Goal: Task Accomplishment & Management: Complete application form

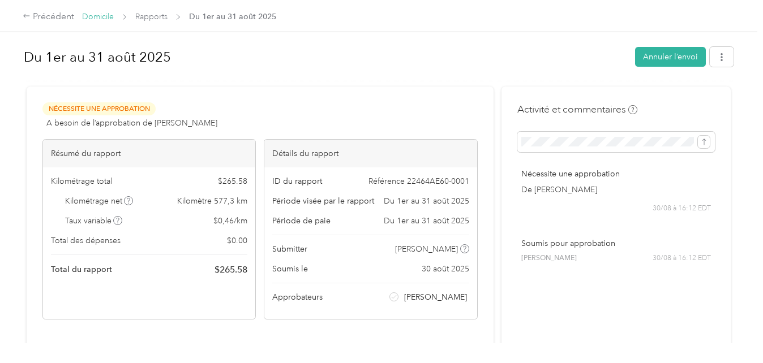
click at [105, 19] on link "Domicile" at bounding box center [98, 17] width 32 height 10
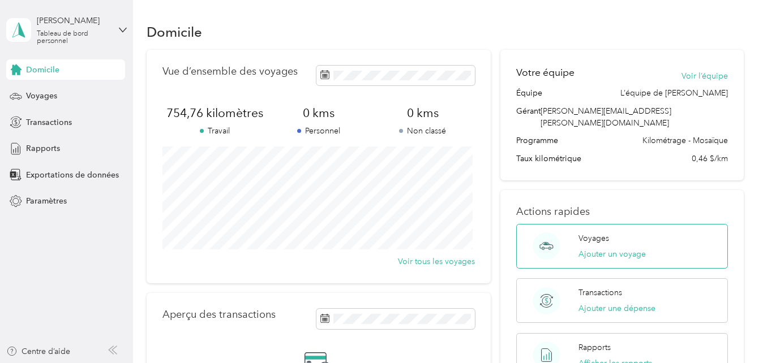
click at [598, 233] on p "Voyages" at bounding box center [593, 239] width 31 height 12
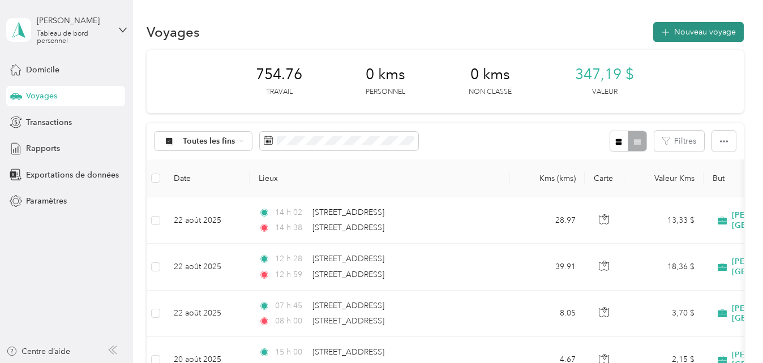
click at [691, 33] on font "Nouveau voyage" at bounding box center [705, 32] width 62 height 10
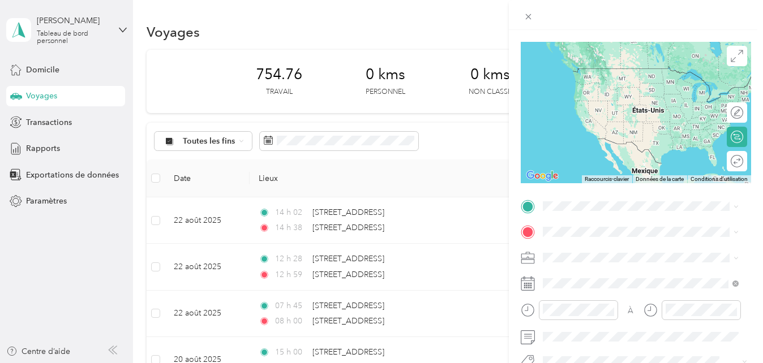
scroll to position [75, 0]
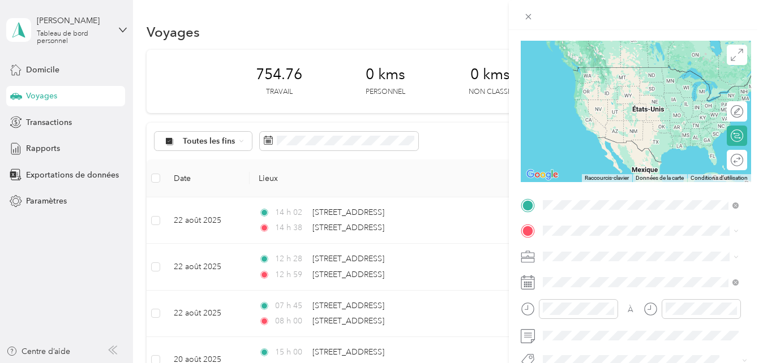
click at [608, 70] on span "[STREET_ADDRESS]" at bounding box center [600, 67] width 72 height 10
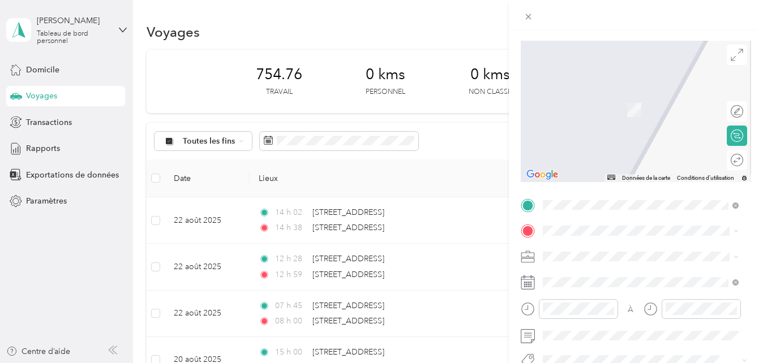
click at [607, 98] on span "[STREET_ADDRESS]" at bounding box center [600, 93] width 72 height 10
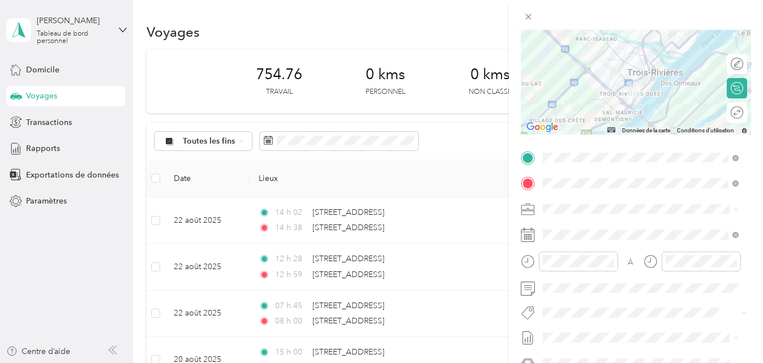
scroll to position [123, 0]
click at [572, 252] on div at bounding box center [578, 261] width 79 height 20
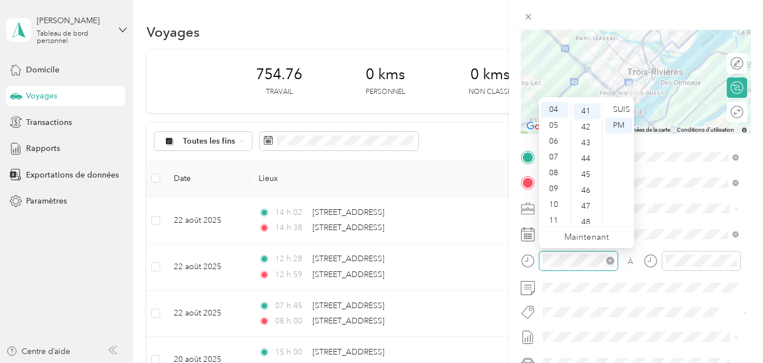
scroll to position [650, 0]
click at [552, 172] on div "08" at bounding box center [554, 173] width 27 height 16
click at [549, 154] on div "07" at bounding box center [554, 153] width 27 height 16
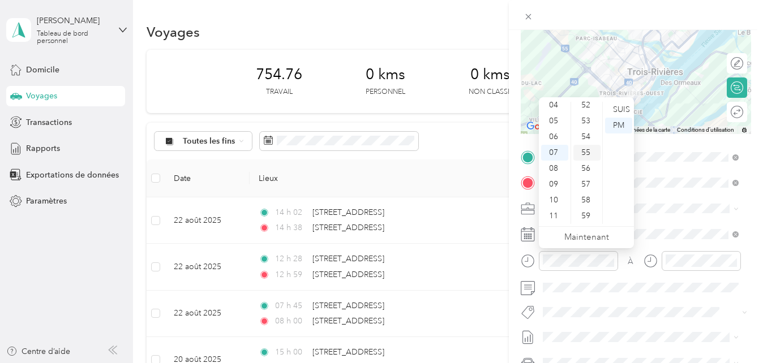
click at [586, 161] on div "55" at bounding box center [586, 153] width 27 height 16
click at [620, 111] on div "SUIS" at bounding box center [618, 110] width 27 height 16
click at [583, 214] on div "59" at bounding box center [586, 216] width 27 height 16
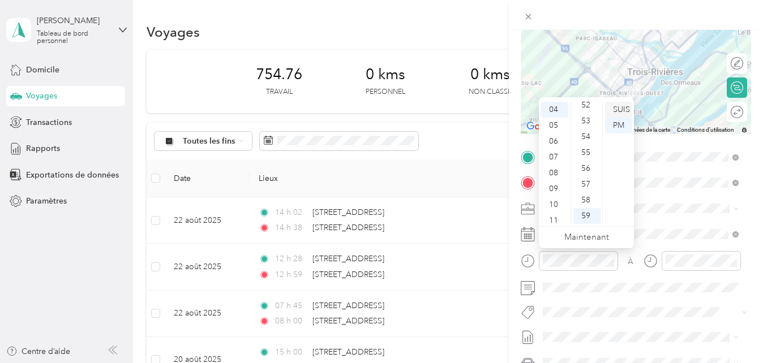
click at [615, 106] on div "SUIS" at bounding box center [618, 110] width 27 height 16
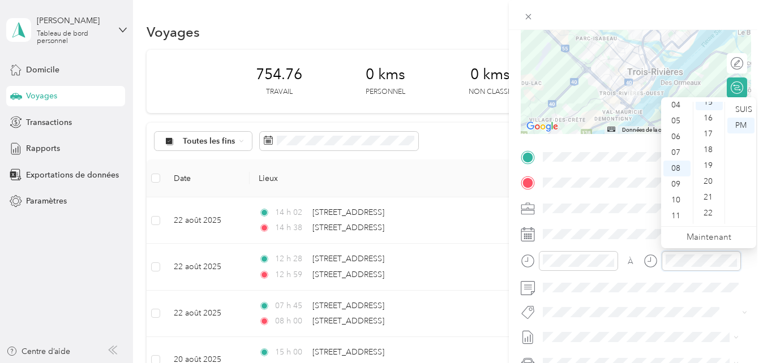
scroll to position [238, 0]
click at [740, 109] on div "SUIS" at bounding box center [740, 110] width 27 height 16
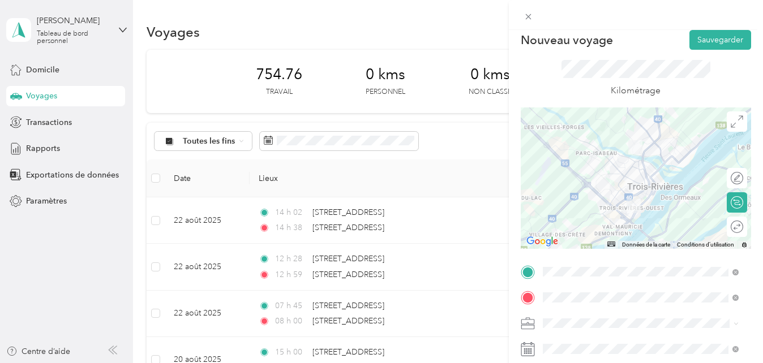
scroll to position [0, 0]
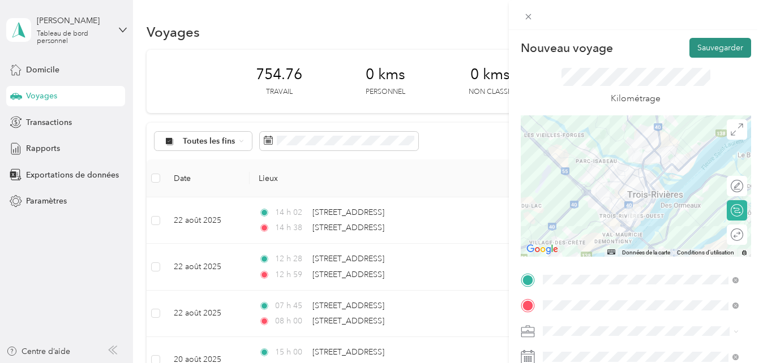
click at [715, 44] on button "Sauvegarder" at bounding box center [720, 48] width 62 height 20
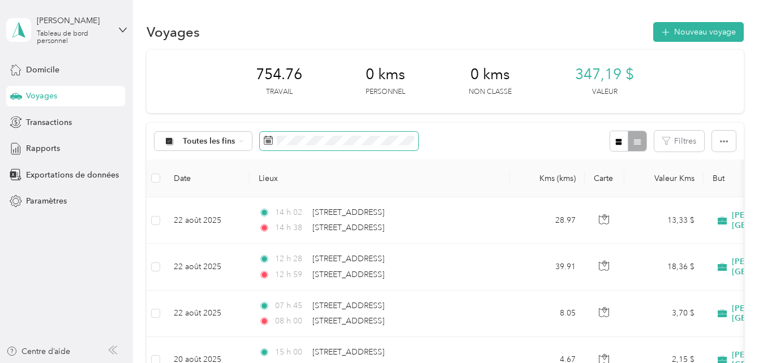
click at [402, 148] on span at bounding box center [339, 141] width 158 height 19
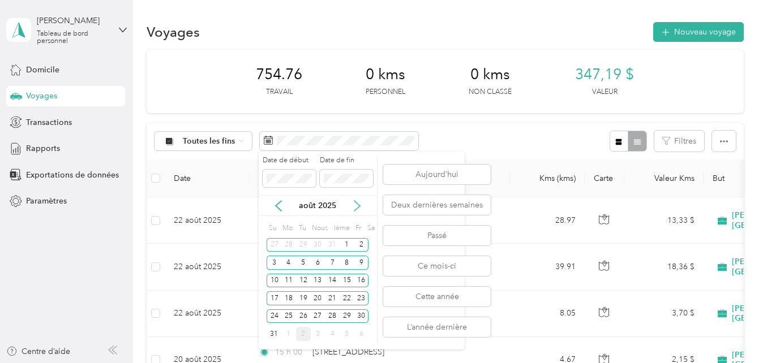
click at [357, 205] on icon at bounding box center [356, 205] width 11 height 11
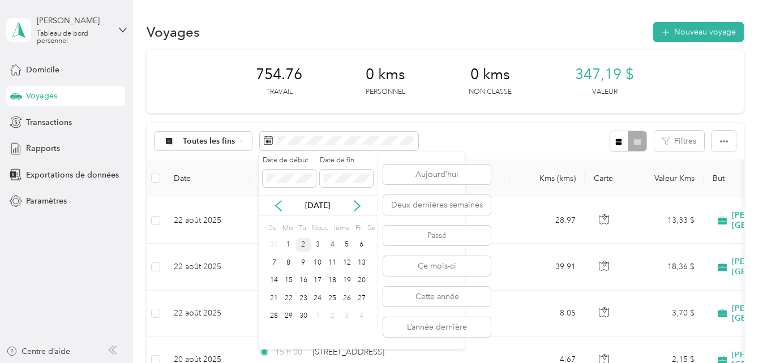
click at [302, 246] on div "2" at bounding box center [303, 245] width 15 height 14
click at [424, 175] on button "Aujourd’hui" at bounding box center [437, 175] width 108 height 20
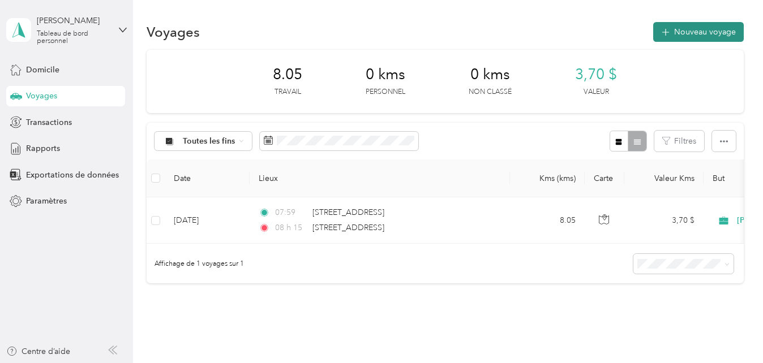
click at [703, 32] on font "Nouveau voyage" at bounding box center [705, 32] width 62 height 10
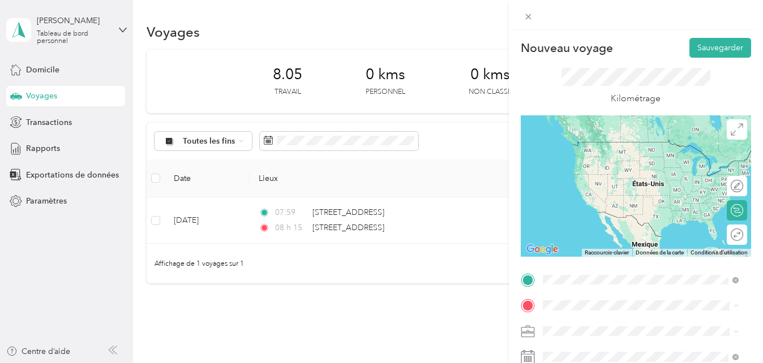
click at [623, 145] on span "[STREET_ADDRESS]" at bounding box center [600, 142] width 72 height 10
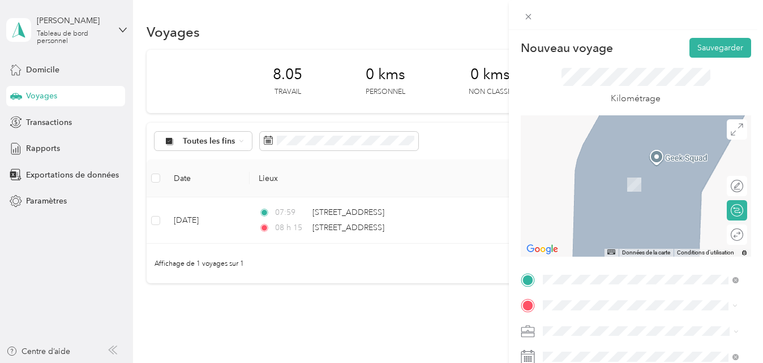
click at [662, 196] on span "[STREET_ADDRESS][PERSON_NAME]" at bounding box center [631, 191] width 135 height 10
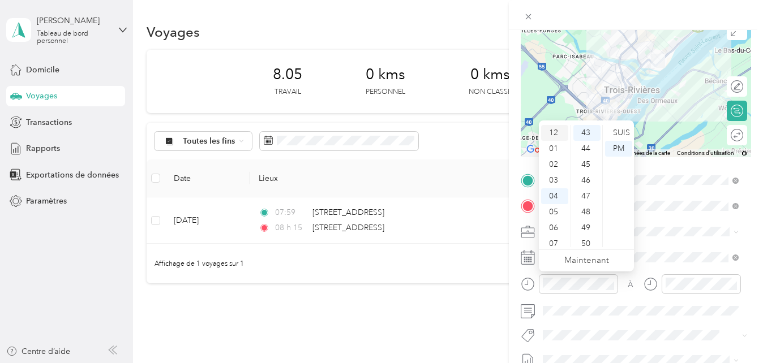
click at [560, 131] on div "12" at bounding box center [554, 133] width 27 height 16
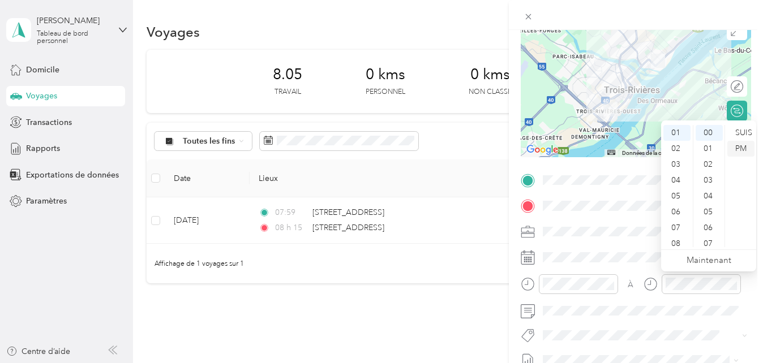
click at [738, 148] on div "PM" at bounding box center [740, 149] width 27 height 16
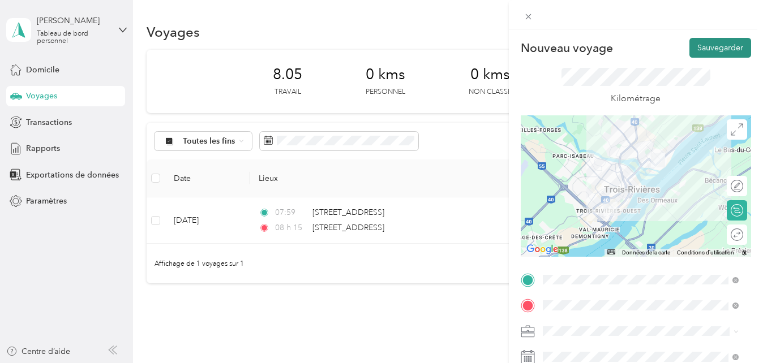
click at [710, 48] on button "Sauvegarder" at bounding box center [720, 48] width 62 height 20
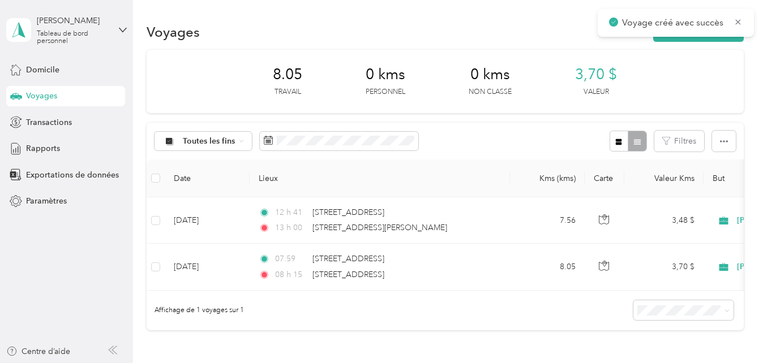
click at [684, 66] on div "8.05 Travail 0 kms Personnel 0 kms Non classé 3,70 $ Valeur" at bounding box center [445, 81] width 596 height 63
click at [693, 30] on font "Nouveau voyage" at bounding box center [705, 32] width 62 height 10
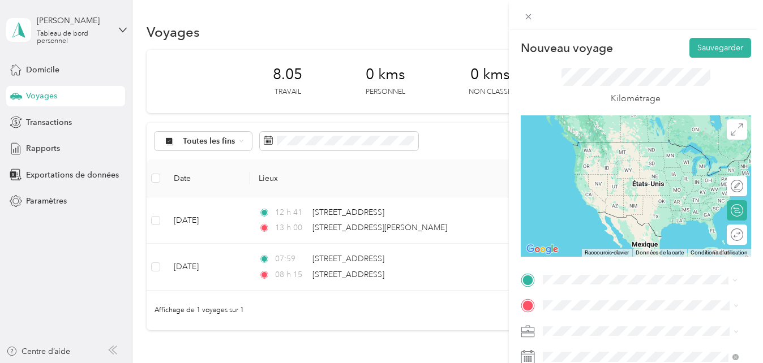
click at [644, 146] on span "[STREET_ADDRESS][PERSON_NAME]" at bounding box center [631, 142] width 135 height 10
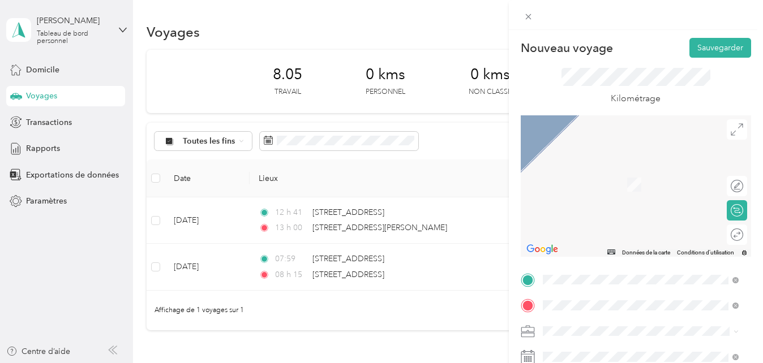
click at [613, 173] on span "[STREET_ADDRESS]" at bounding box center [600, 168] width 72 height 10
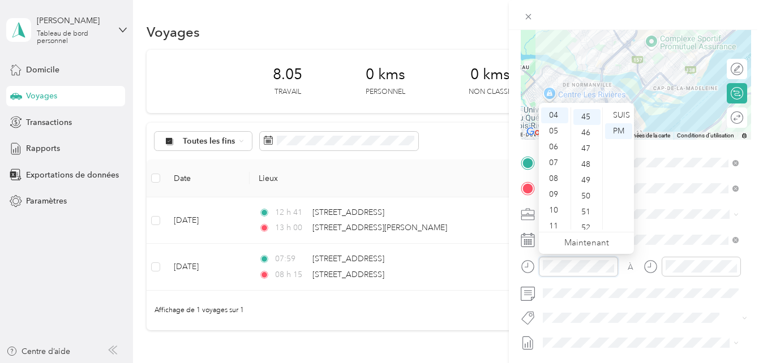
scroll to position [713, 0]
click at [559, 128] on div "02" at bounding box center [554, 133] width 27 height 16
click at [581, 182] on div "21" at bounding box center [586, 185] width 27 height 16
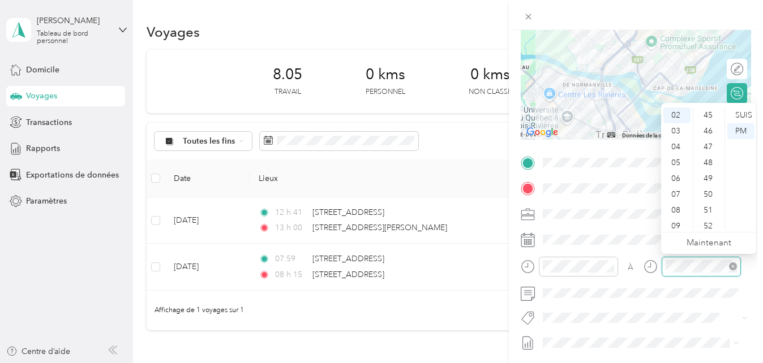
scroll to position [523, 0]
click at [741, 126] on div "PM" at bounding box center [740, 131] width 27 height 16
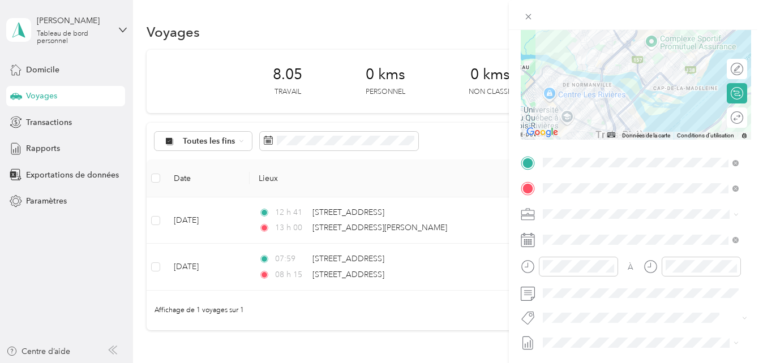
scroll to position [0, 0]
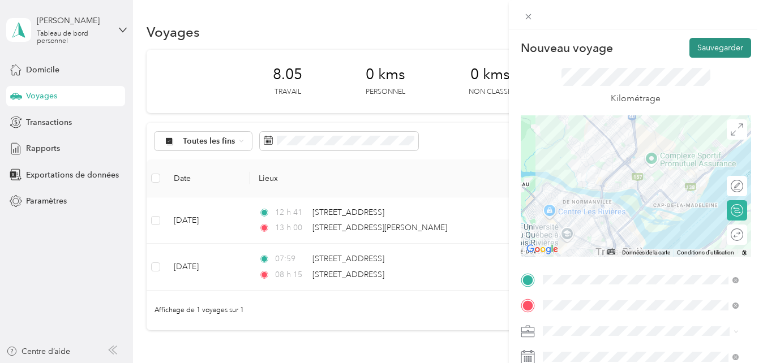
click at [732, 46] on button "Sauvegarder" at bounding box center [720, 48] width 62 height 20
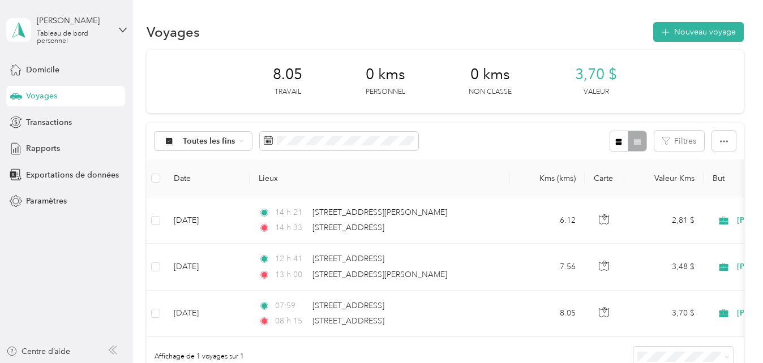
click at [546, 109] on div "8.05 Travail 0 kms Personnel 0 kms Non classé 3,70 $ Valeur" at bounding box center [445, 81] width 596 height 63
click at [93, 63] on div "Domicile" at bounding box center [65, 69] width 119 height 20
